Goal: Task Accomplishment & Management: Manage account settings

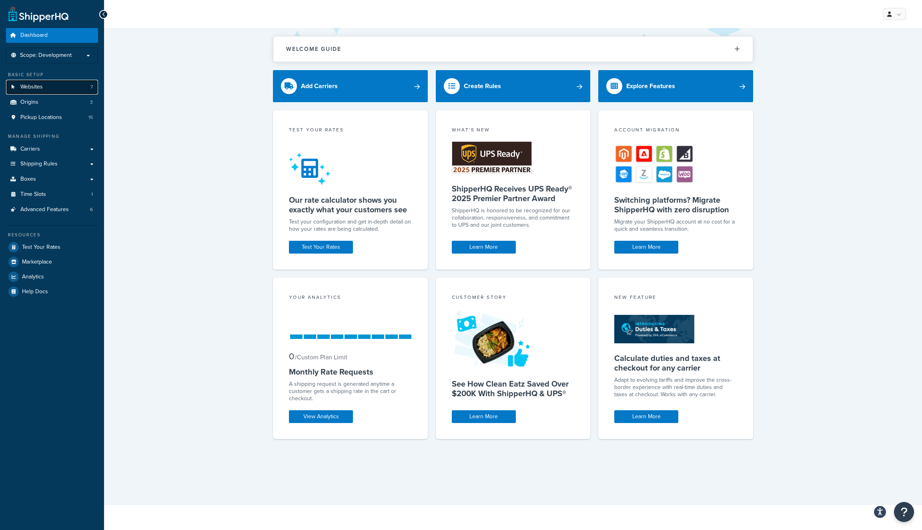
click at [42, 93] on link "Websites 7" at bounding box center [52, 87] width 92 height 15
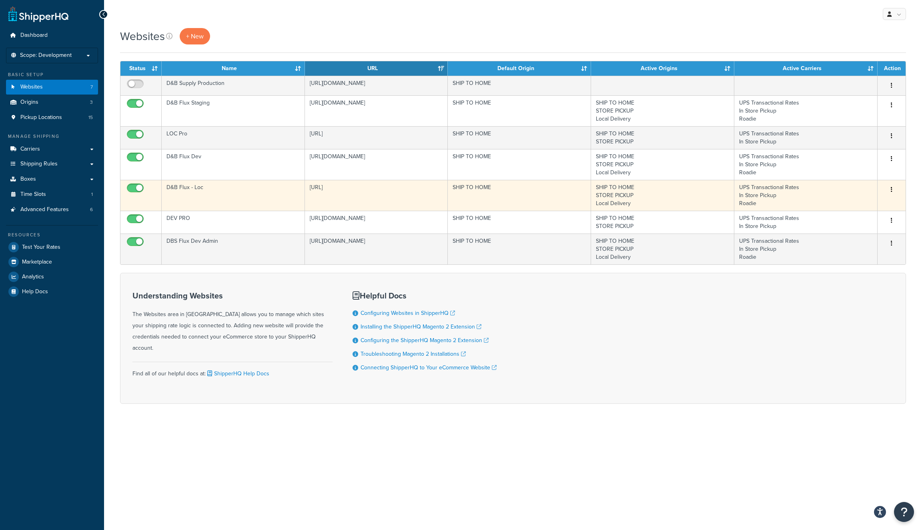
click at [372, 198] on td "[URL]" at bounding box center [376, 195] width 143 height 31
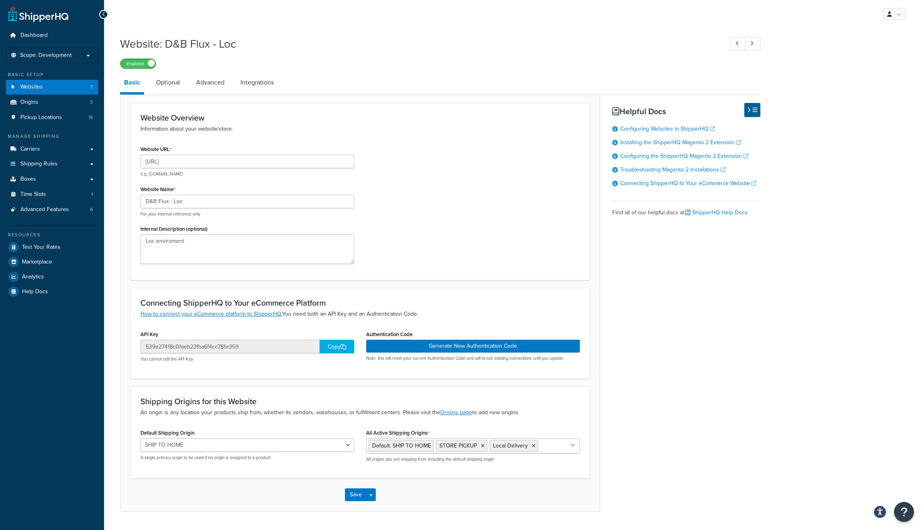
click at [337, 346] on div "Copy" at bounding box center [337, 347] width 34 height 14
click at [496, 345] on button "Generate New Authentication Code" at bounding box center [473, 346] width 214 height 13
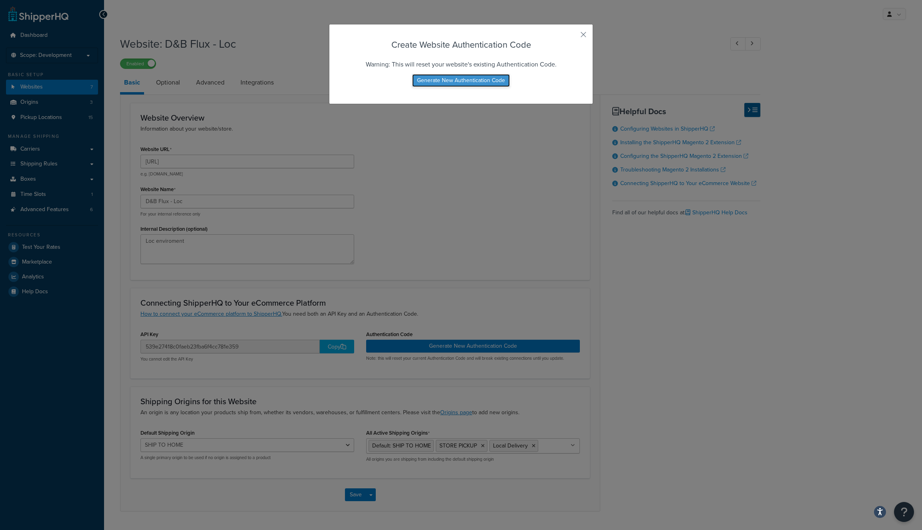
click at [487, 80] on button "Generate New Authentication Code" at bounding box center [461, 80] width 98 height 13
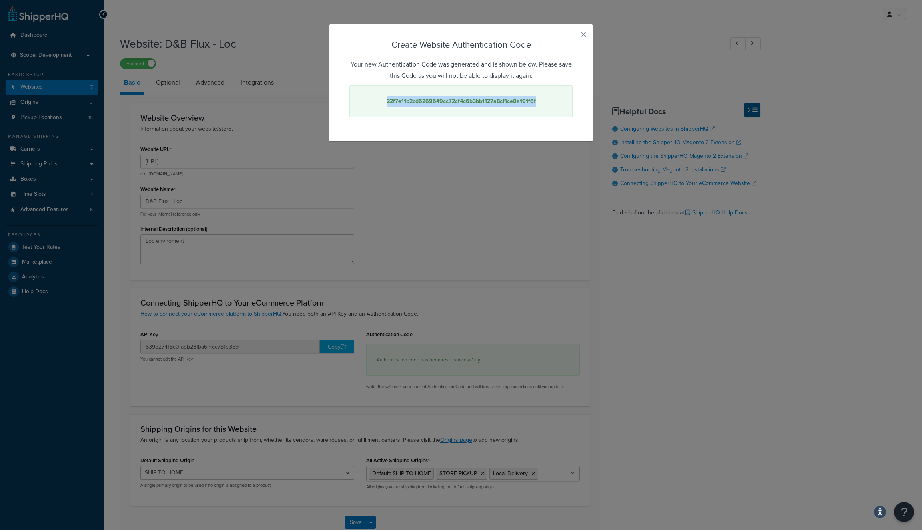
drag, startPoint x: 508, startPoint y: 96, endPoint x: 384, endPoint y: 96, distance: 124.1
click at [384, 96] on div "22f7e11b2cd6269649cc72cf4c6b3bb1127a8cf1ce0a191f6f" at bounding box center [461, 101] width 223 height 32
copy strong "22f7e11b2cd6269649cc72cf4c6b3bb1127a8cf1ce0a191f6f"
